Goal: Navigation & Orientation: Find specific page/section

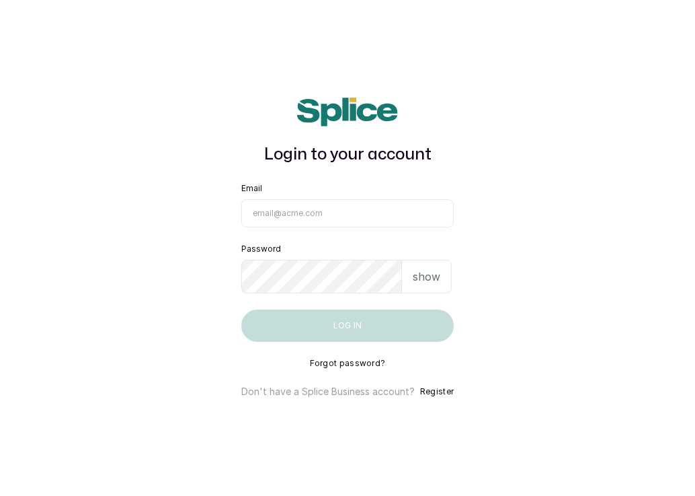
type input "[EMAIL_ADDRESS][DOMAIN_NAME]"
click at [422, 282] on p "show" at bounding box center [427, 276] width 28 height 16
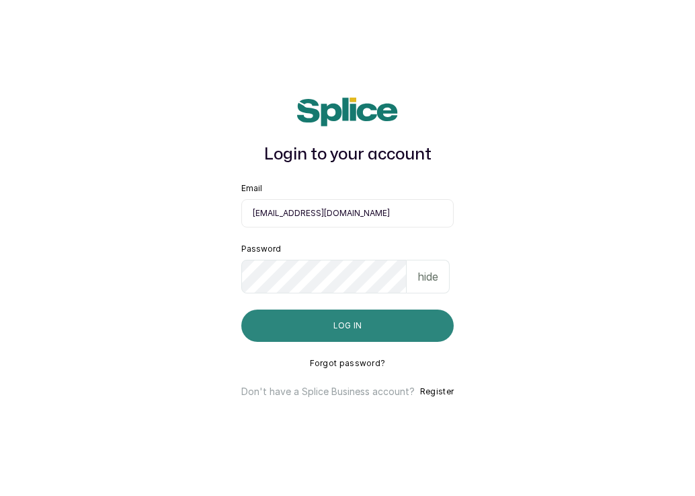
click at [405, 317] on button "Log in" at bounding box center [347, 325] width 212 height 32
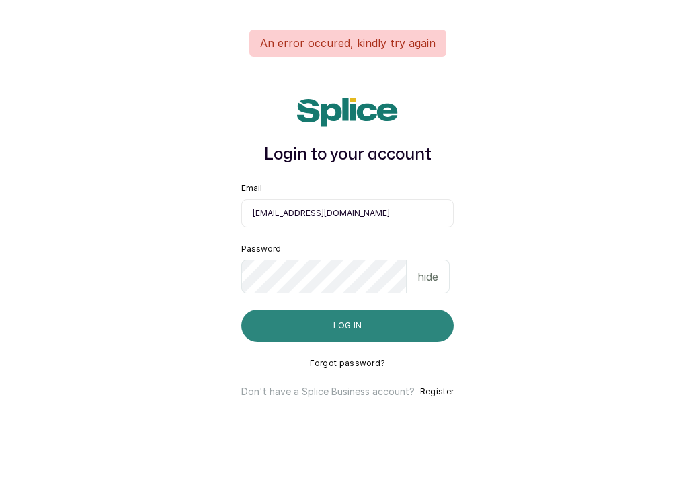
click at [404, 318] on button "Log in" at bounding box center [347, 325] width 212 height 32
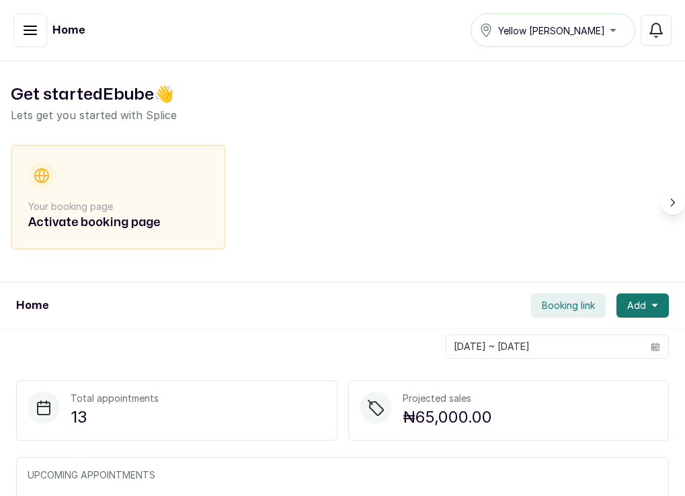
click at [32, 39] on button "button" at bounding box center [30, 30] width 34 height 34
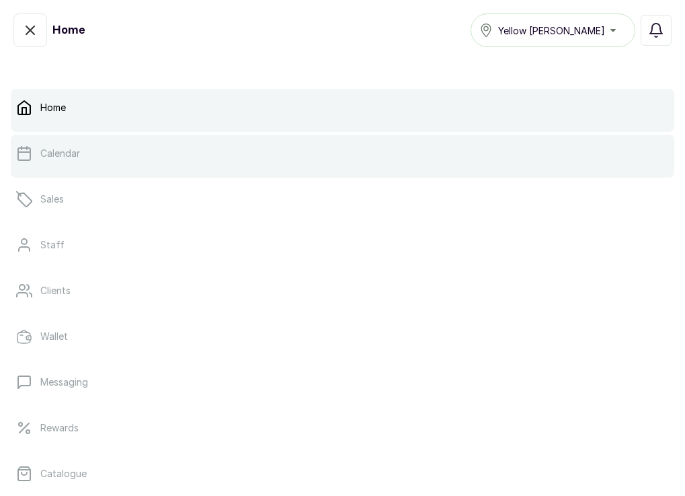
click at [87, 155] on link "Calendar" at bounding box center [343, 153] width 664 height 38
